Goal: Task Accomplishment & Management: Complete application form

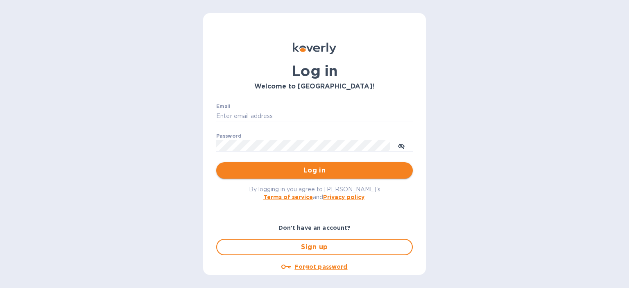
type input "[EMAIL_ADDRESS][DOMAIN_NAME]"
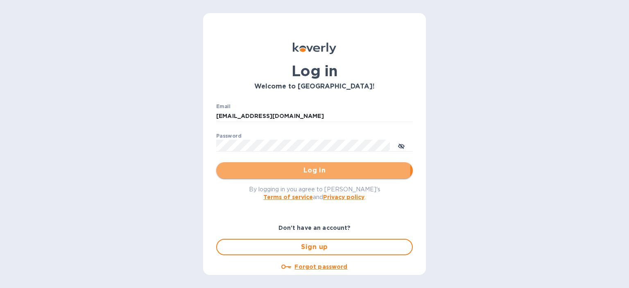
click at [278, 168] on span "Log in" at bounding box center [315, 171] width 184 height 10
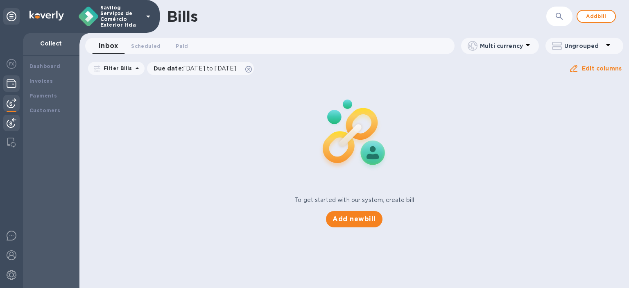
click at [12, 80] on img at bounding box center [12, 84] width 10 height 10
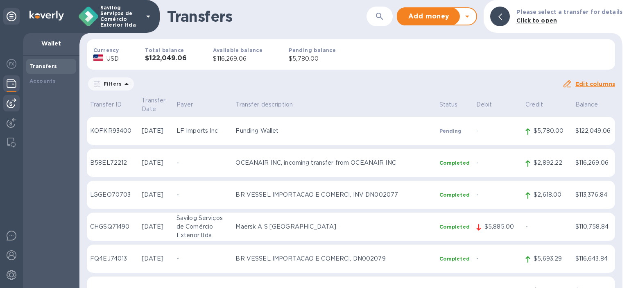
click at [7, 98] on img at bounding box center [12, 103] width 10 height 10
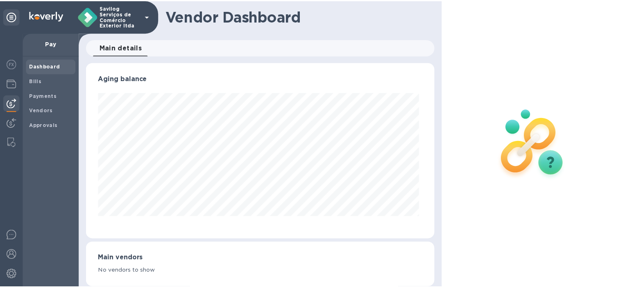
scroll to position [177, 349]
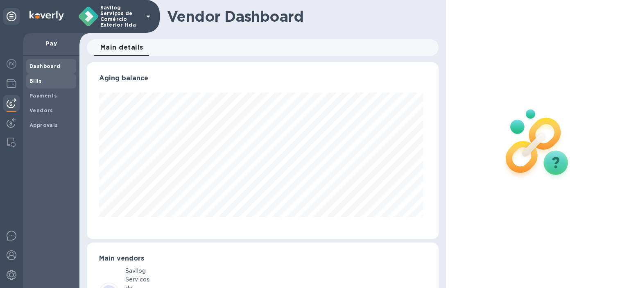
click at [54, 78] on span "Bills" at bounding box center [50, 81] width 43 height 8
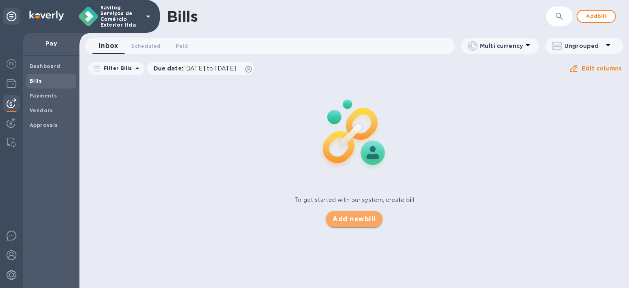
click at [356, 216] on span "Add new bill" at bounding box center [354, 219] width 43 height 10
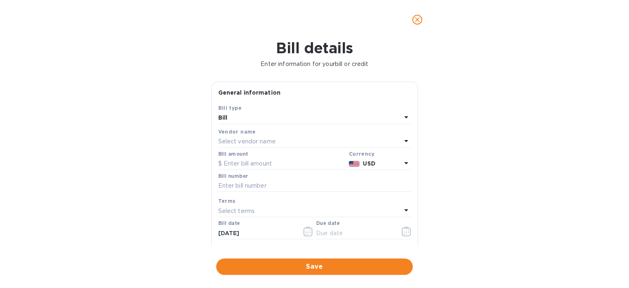
click at [388, 142] on div "Select vendor name" at bounding box center [309, 141] width 183 height 11
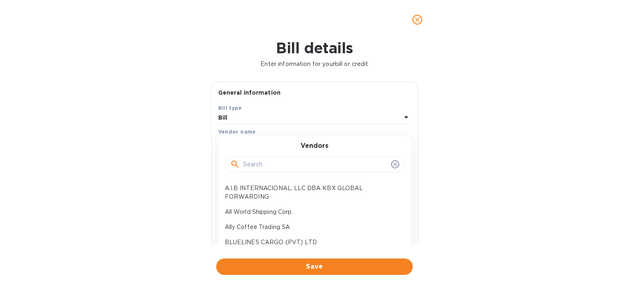
click at [301, 172] on div at bounding box center [315, 165] width 180 height 16
click at [303, 161] on input "text" at bounding box center [315, 165] width 145 height 12
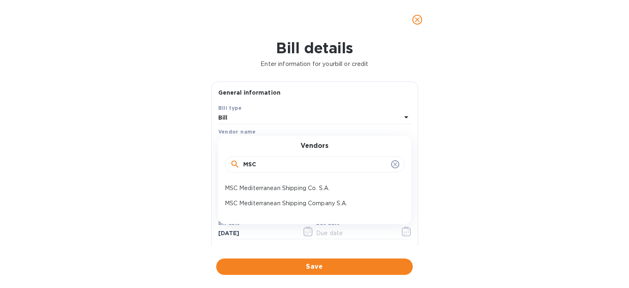
type input "MSC"
click at [329, 183] on div "MSC Mediterranean Shipping Co. S.A." at bounding box center [312, 188] width 180 height 15
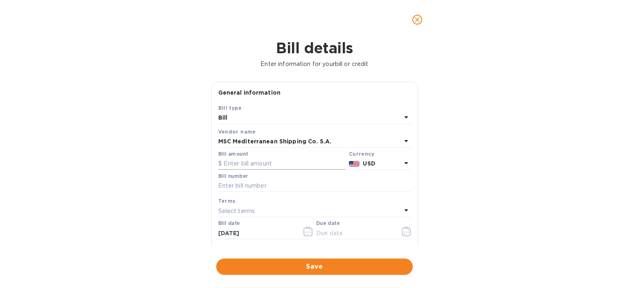
click at [284, 163] on input "text" at bounding box center [281, 164] width 127 height 12
paste input "4,111.00"
type input "4,111.00"
click at [263, 189] on input "text" at bounding box center [314, 186] width 193 height 12
paste input "CME25001883"
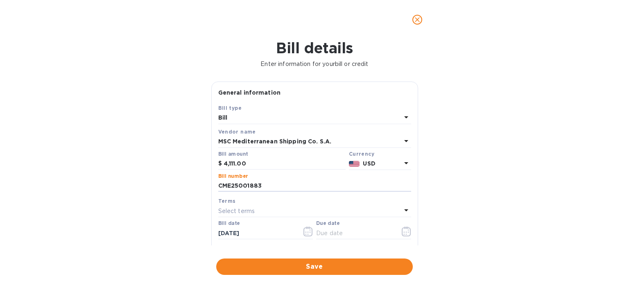
type input "CME25001883"
click at [335, 240] on div at bounding box center [363, 240] width 95 height 2
click at [337, 238] on input "text" at bounding box center [354, 233] width 77 height 12
click at [406, 232] on icon "button" at bounding box center [406, 232] width 9 height 10
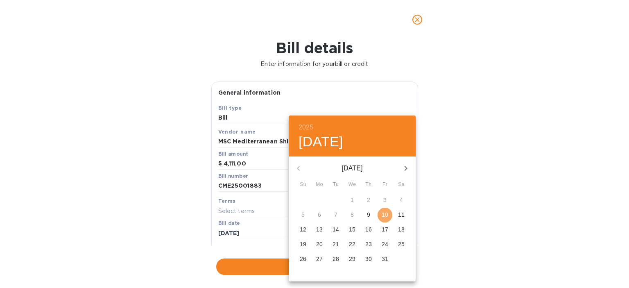
click at [381, 213] on span "10" at bounding box center [385, 215] width 15 height 8
type input "[DATE]"
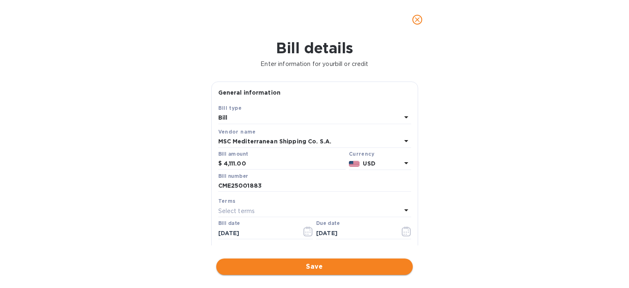
click at [367, 268] on span "Save" at bounding box center [315, 267] width 184 height 10
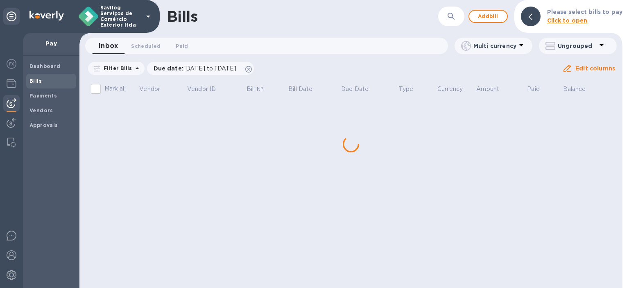
click at [154, 115] on div "Bills ​ Add bill Please select bills to pay Click to open Inbox 0 Scheduled 0 P…" at bounding box center [350, 144] width 543 height 288
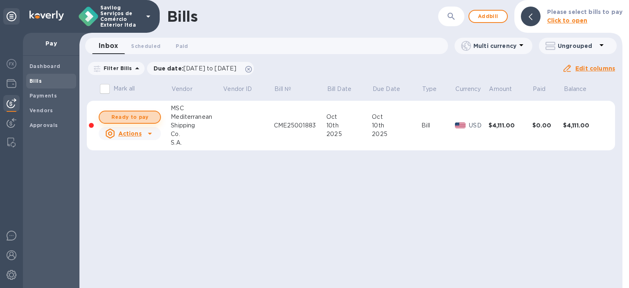
click at [140, 113] on span "Ready to pay" at bounding box center [130, 117] width 48 height 10
checkbox input "true"
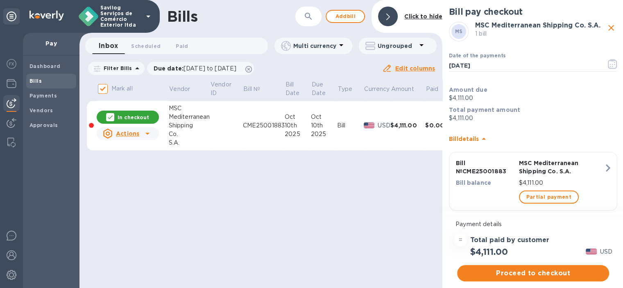
scroll to position [14, 0]
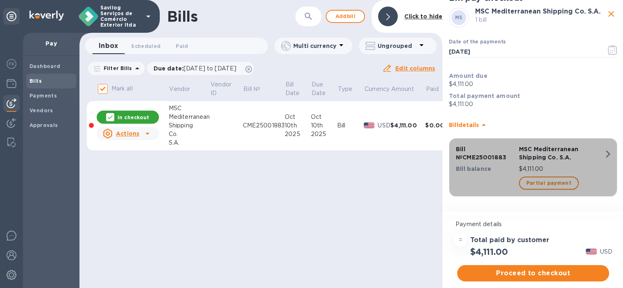
click at [606, 147] on icon "button" at bounding box center [608, 154] width 15 height 15
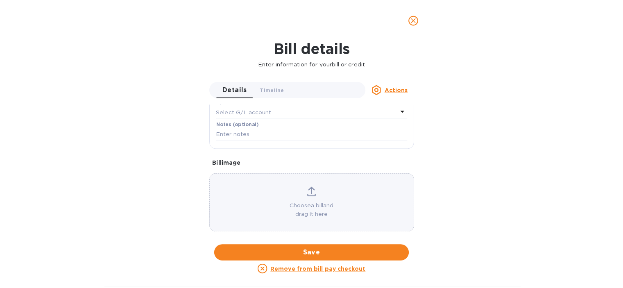
scroll to position [202, 0]
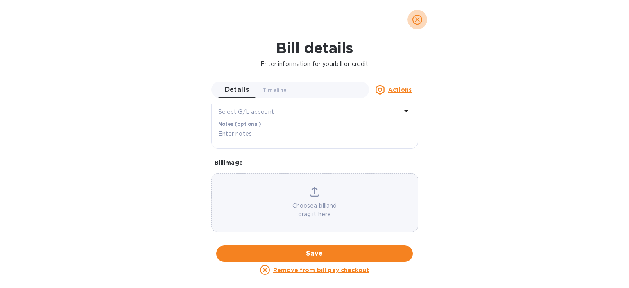
click at [421, 19] on icon "close" at bounding box center [417, 20] width 8 height 8
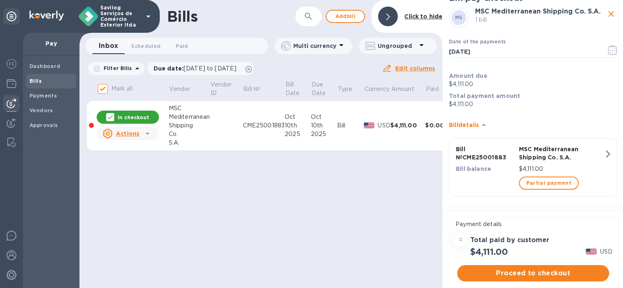
scroll to position [6, 0]
click at [608, 45] on icon "button" at bounding box center [612, 50] width 9 height 10
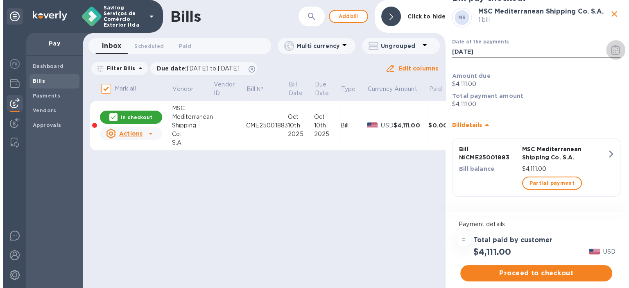
scroll to position [0, 0]
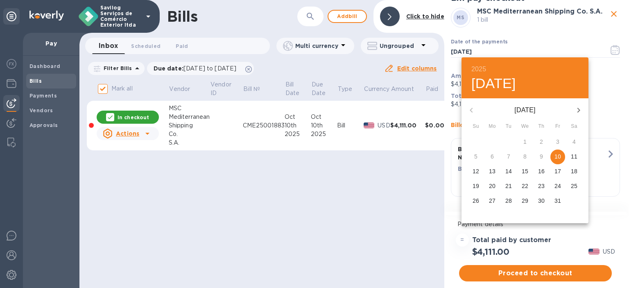
click at [542, 38] on div at bounding box center [314, 144] width 629 height 288
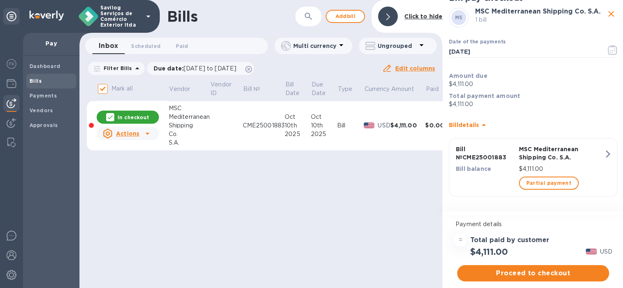
click at [601, 153] on icon "button" at bounding box center [608, 154] width 15 height 15
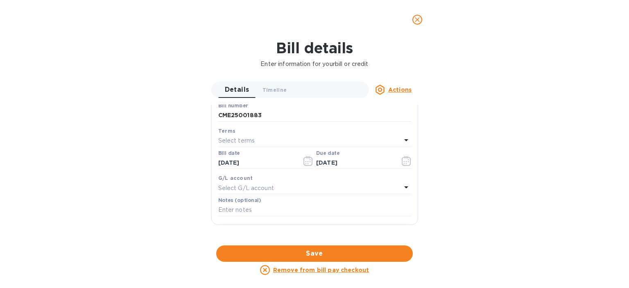
scroll to position [136, 0]
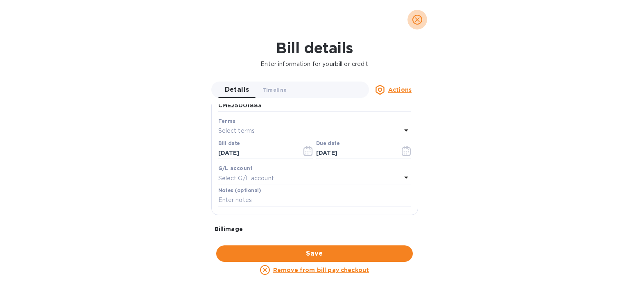
click at [415, 19] on icon "close" at bounding box center [417, 20] width 8 height 8
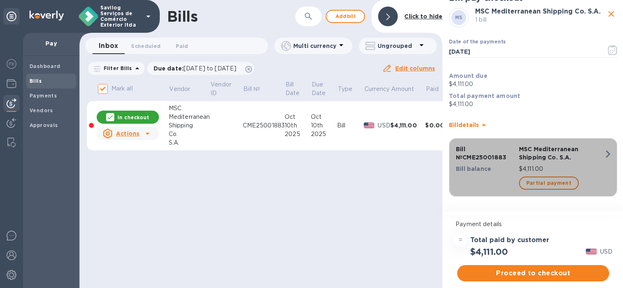
click at [538, 147] on p "MSC Mediterranean Shipping Co. S.A." at bounding box center [561, 153] width 85 height 16
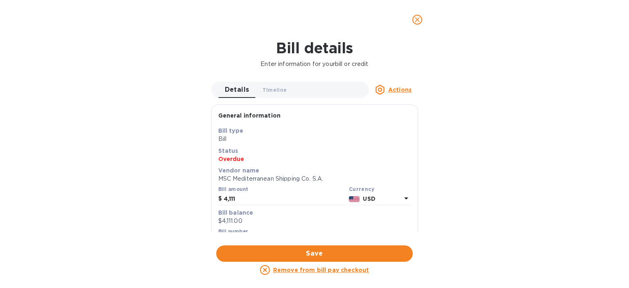
click at [292, 176] on p "MSC Mediterranean Shipping Co. S.A." at bounding box center [314, 179] width 193 height 9
copy p "MSC Mediterranean Shipping Co. S.A."
click at [410, 21] on button "close" at bounding box center [418, 20] width 20 height 20
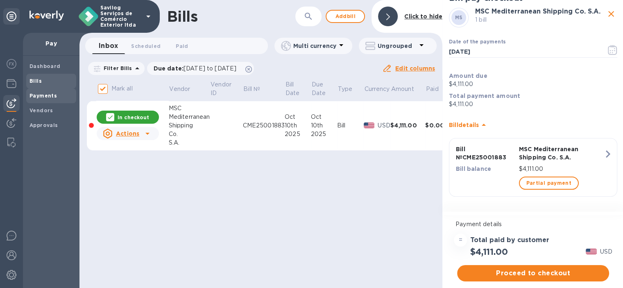
click at [59, 98] on span "Payments" at bounding box center [50, 96] width 43 height 8
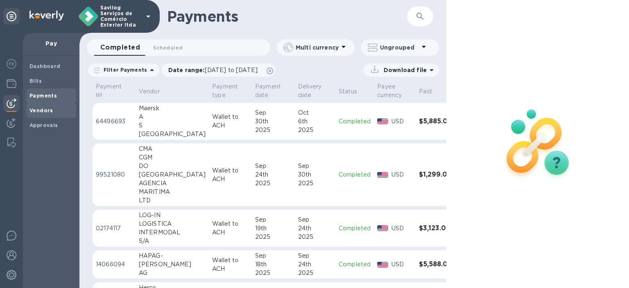
click at [58, 108] on span "Vendors" at bounding box center [50, 111] width 43 height 8
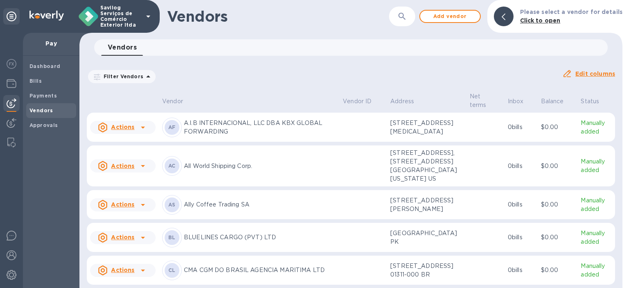
click at [233, 76] on div "Filter Vendors Auto pay: All" at bounding box center [321, 77] width 469 height 16
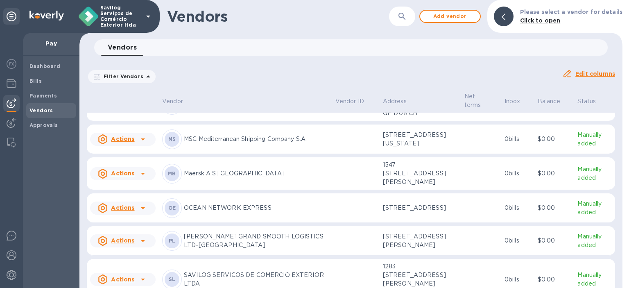
scroll to position [782, 0]
click at [538, 109] on p "$4,111.00" at bounding box center [555, 104] width 34 height 9
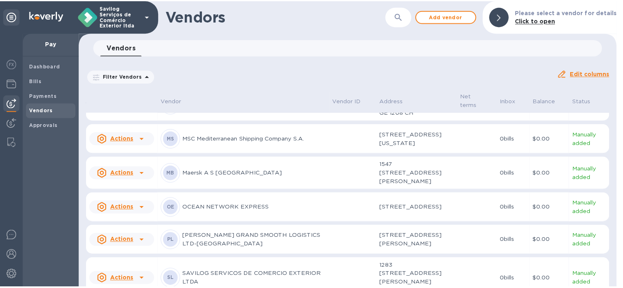
scroll to position [873, 0]
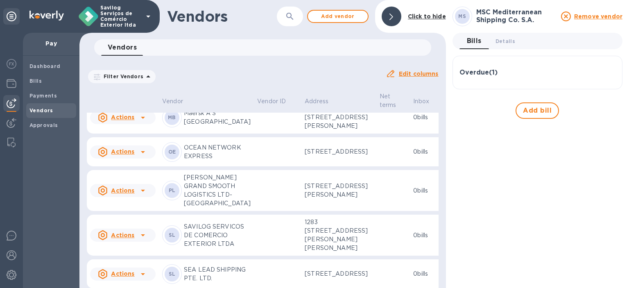
click at [146, 54] on icon at bounding box center [143, 49] width 10 height 10
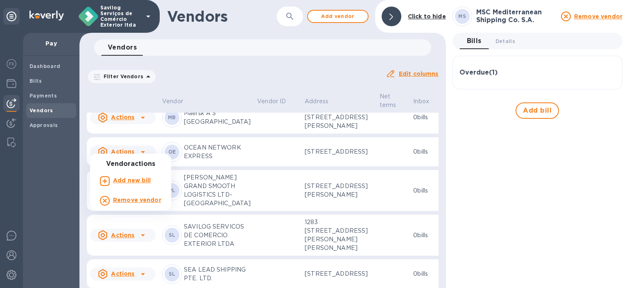
click at [44, 93] on div at bounding box center [314, 144] width 629 height 288
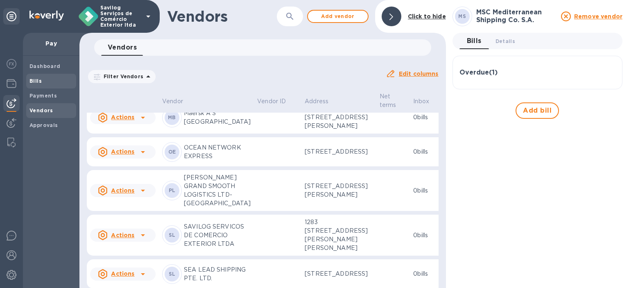
click at [46, 84] on span "Bills" at bounding box center [50, 81] width 43 height 8
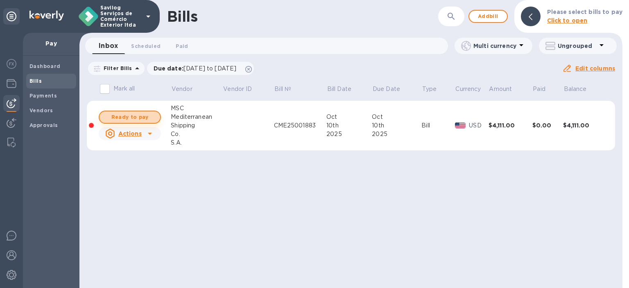
click at [143, 114] on span "Ready to pay" at bounding box center [130, 117] width 48 height 10
checkbox input "true"
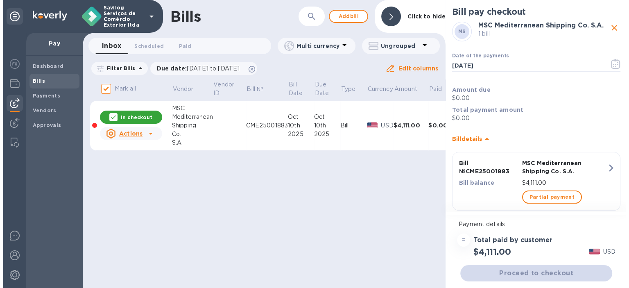
scroll to position [14, 0]
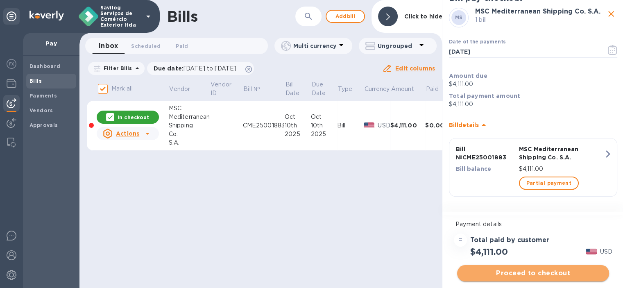
click at [541, 273] on span "Proceed to checkout" at bounding box center [533, 273] width 139 height 10
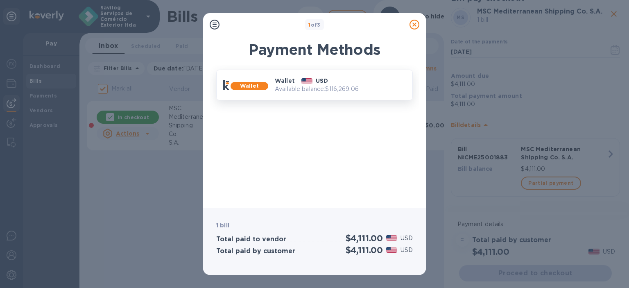
click at [349, 80] on div "Wallet USD" at bounding box center [341, 80] width 138 height 15
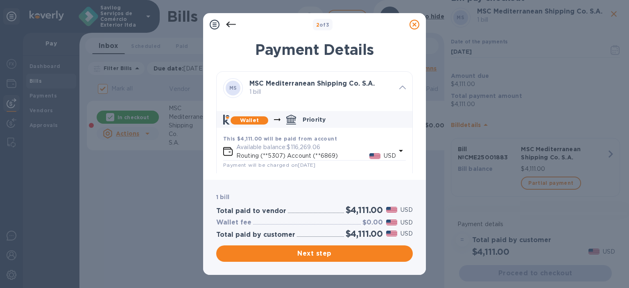
scroll to position [81, 0]
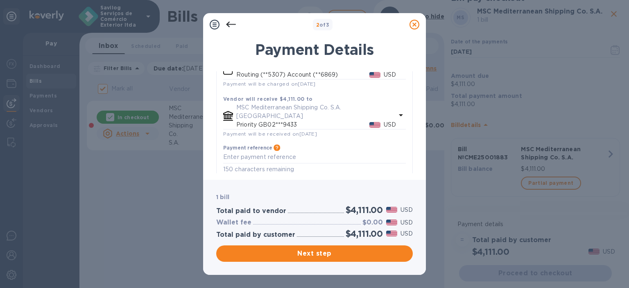
click at [270, 120] on p "Priority GB02***9433" at bounding box center [302, 124] width 133 height 9
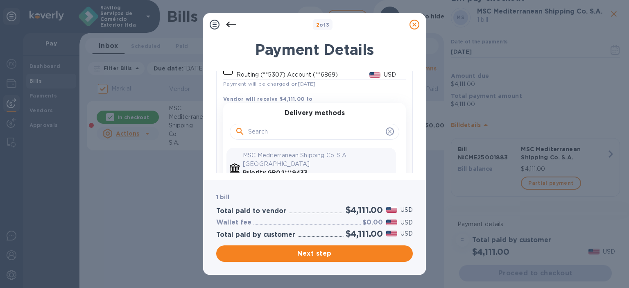
scroll to position [111, 0]
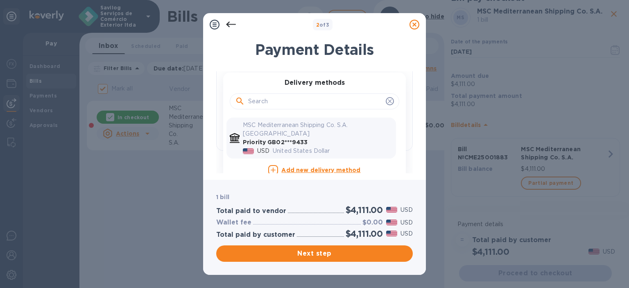
click at [367, 138] on p "Priority GB02***9433" at bounding box center [318, 142] width 150 height 9
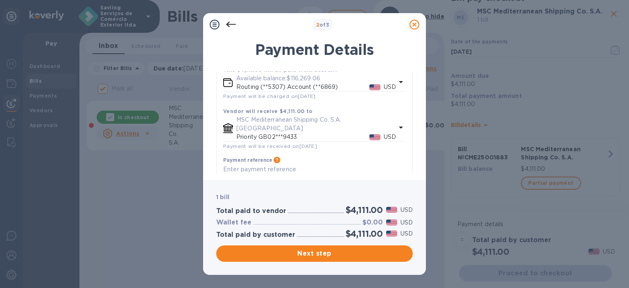
scroll to position [81, 0]
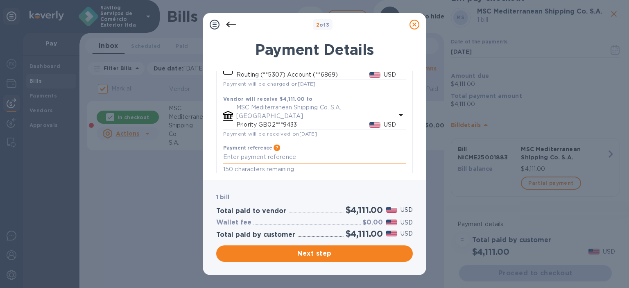
click at [275, 154] on textarea "default-method" at bounding box center [314, 157] width 183 height 7
paste textarea "MEDUHI431766"
click at [225, 154] on textarea "MEDUHI431766" at bounding box center [314, 157] width 183 height 7
paste textarea "CME25001883"
type textarea "CME25001883 - MEDUHI431766"
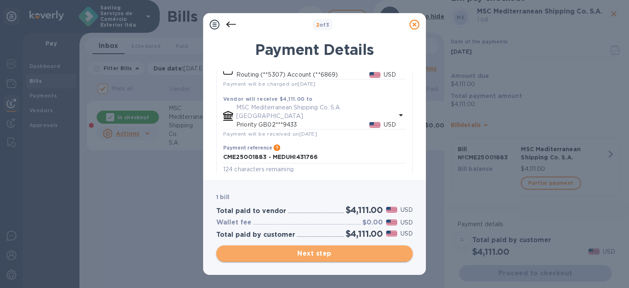
click at [341, 253] on span "Next step" at bounding box center [315, 254] width 184 height 10
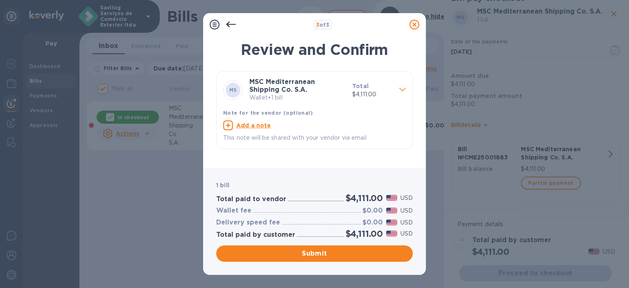
click at [261, 122] on u "Add a note" at bounding box center [253, 125] width 35 height 7
click at [265, 125] on textarea at bounding box center [308, 126] width 170 height 7
paste textarea "CME25001883"
click at [309, 157] on div "MS MSC Mediterranean Shipping Co. S.A. Wallet • 1 bill Total $4,111.00 Note for…" at bounding box center [314, 116] width 197 height 90
click at [225, 127] on textarea "CME25001883" at bounding box center [308, 126] width 170 height 7
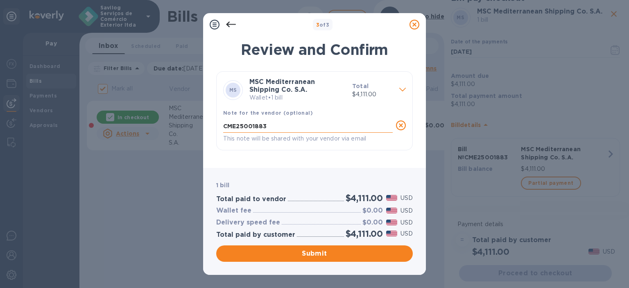
paste textarea "MEDUHI431766"
type textarea "MEDUHI431766 - CME25001883"
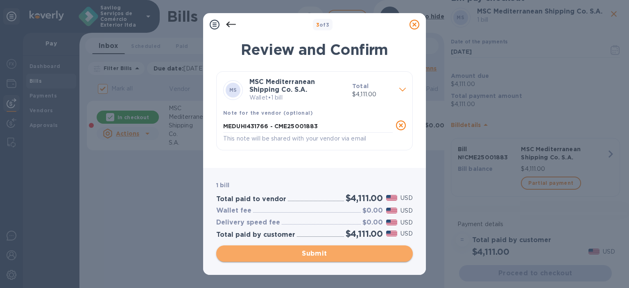
click at [313, 254] on span "Submit" at bounding box center [315, 254] width 184 height 10
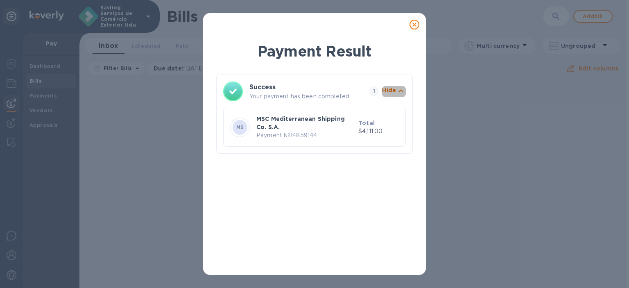
click at [390, 86] on p "Hide" at bounding box center [389, 90] width 14 height 8
click at [390, 86] on p "Show" at bounding box center [387, 90] width 17 height 8
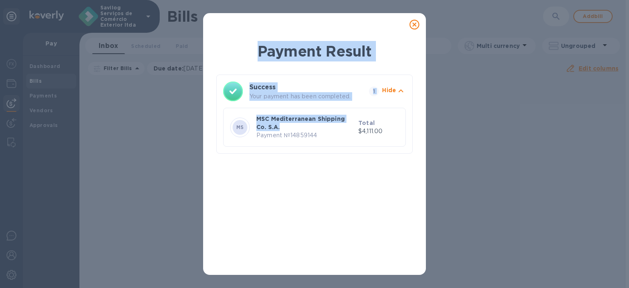
drag, startPoint x: 331, startPoint y: 126, endPoint x: 413, endPoint y: 23, distance: 131.8
click at [413, 23] on div "Payment Result Success Your payment has been completed. 1 Hide MS MSC Mediterra…" at bounding box center [314, 144] width 223 height 262
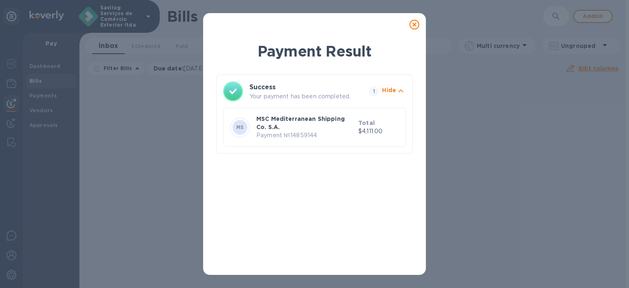
click at [413, 23] on icon at bounding box center [415, 25] width 10 height 10
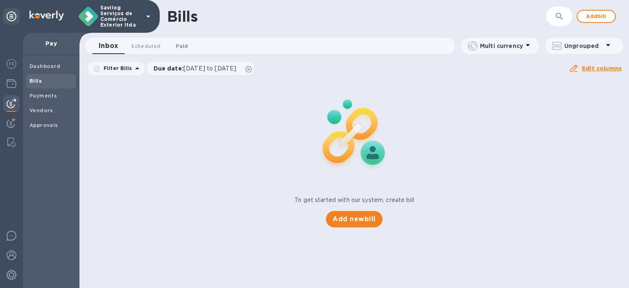
click at [182, 39] on button "Paid 0" at bounding box center [181, 46] width 29 height 16
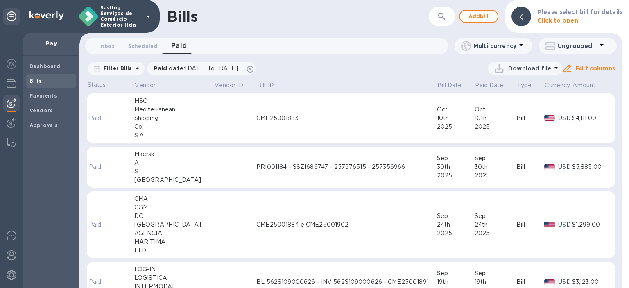
click at [572, 118] on div "$4,111.00" at bounding box center [590, 118] width 36 height 9
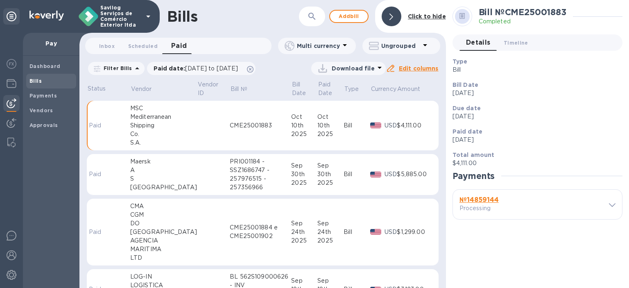
click at [490, 201] on b "№ 14859144" at bounding box center [479, 200] width 39 height 8
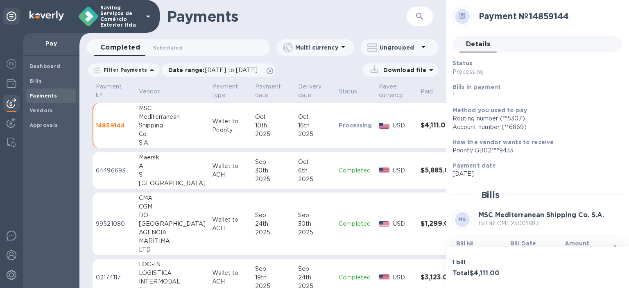
scroll to position [44, 0]
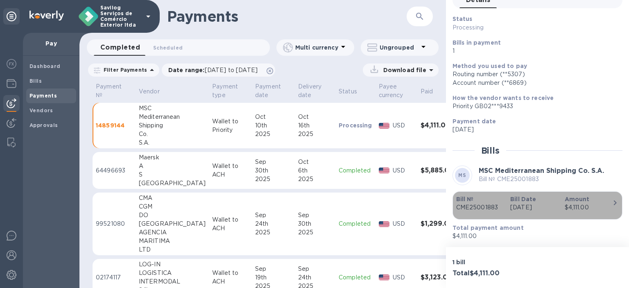
click at [593, 211] on div "$4,111.00" at bounding box center [589, 207] width 48 height 9
